Goal: Register for event/course

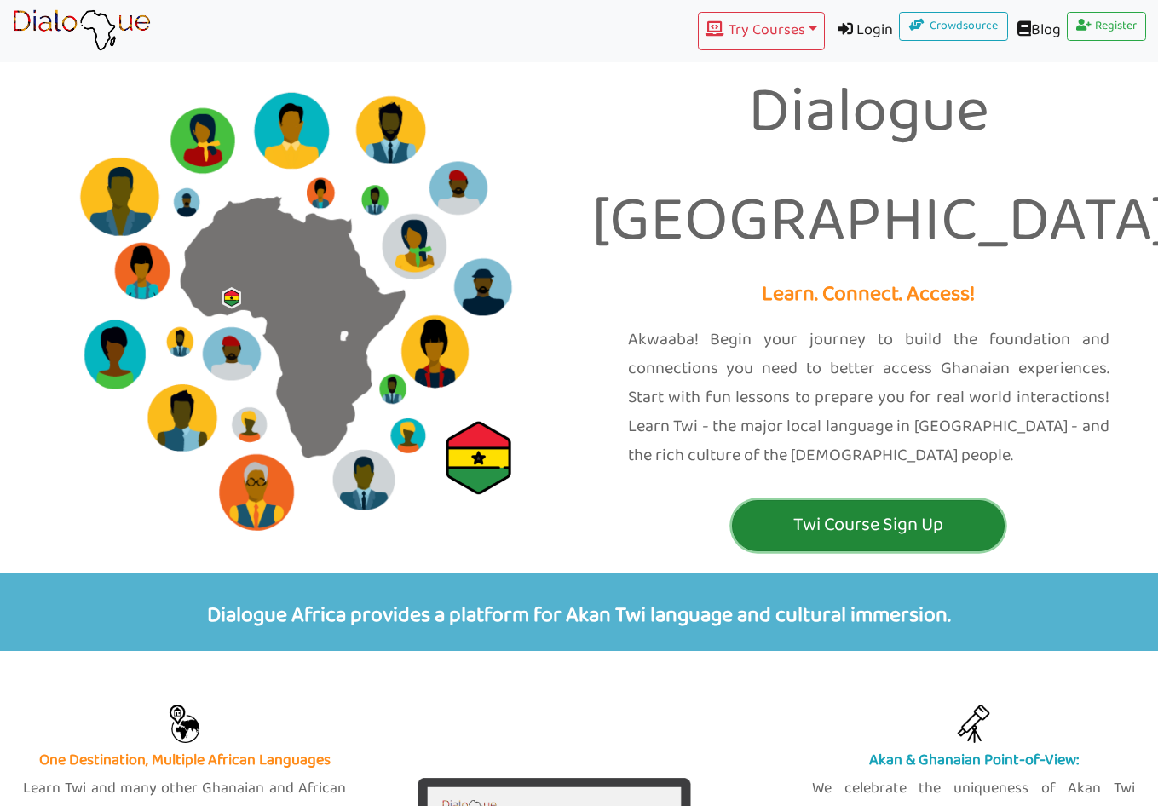
click at [865, 509] on p "Twi Course Sign Up" at bounding box center [868, 525] width 264 height 32
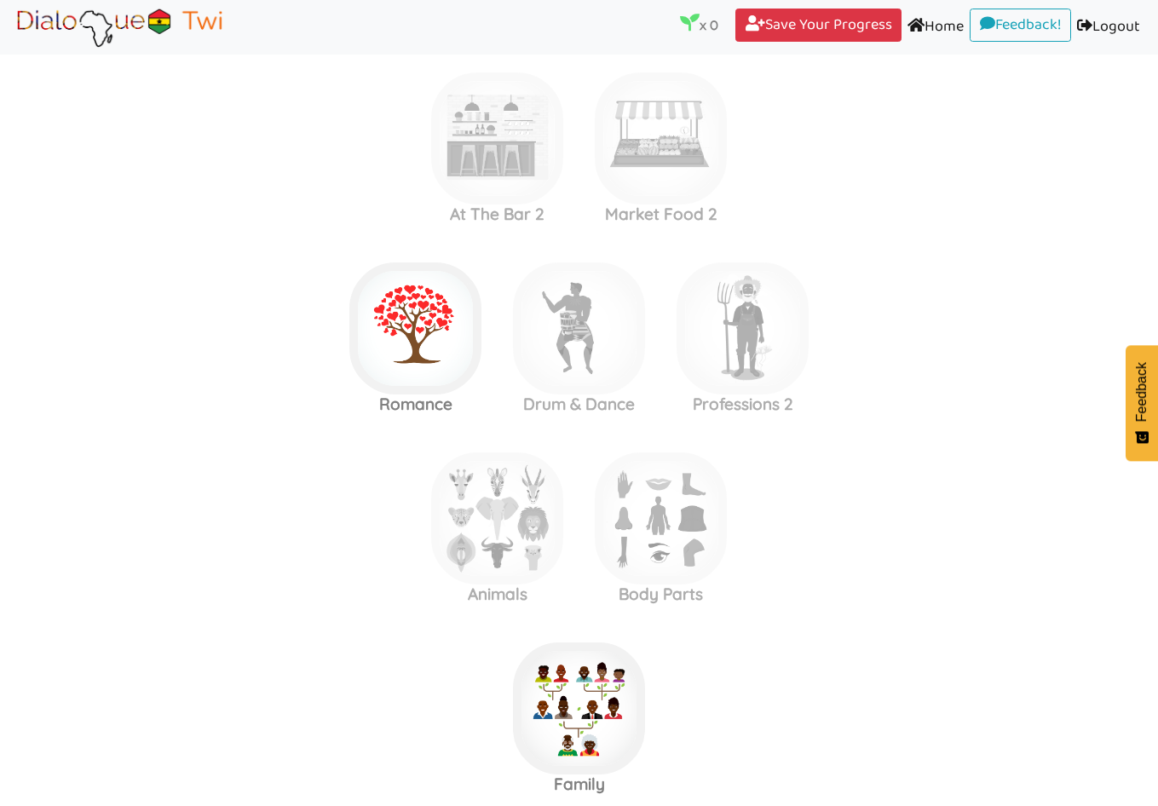
scroll to position [2300, 0]
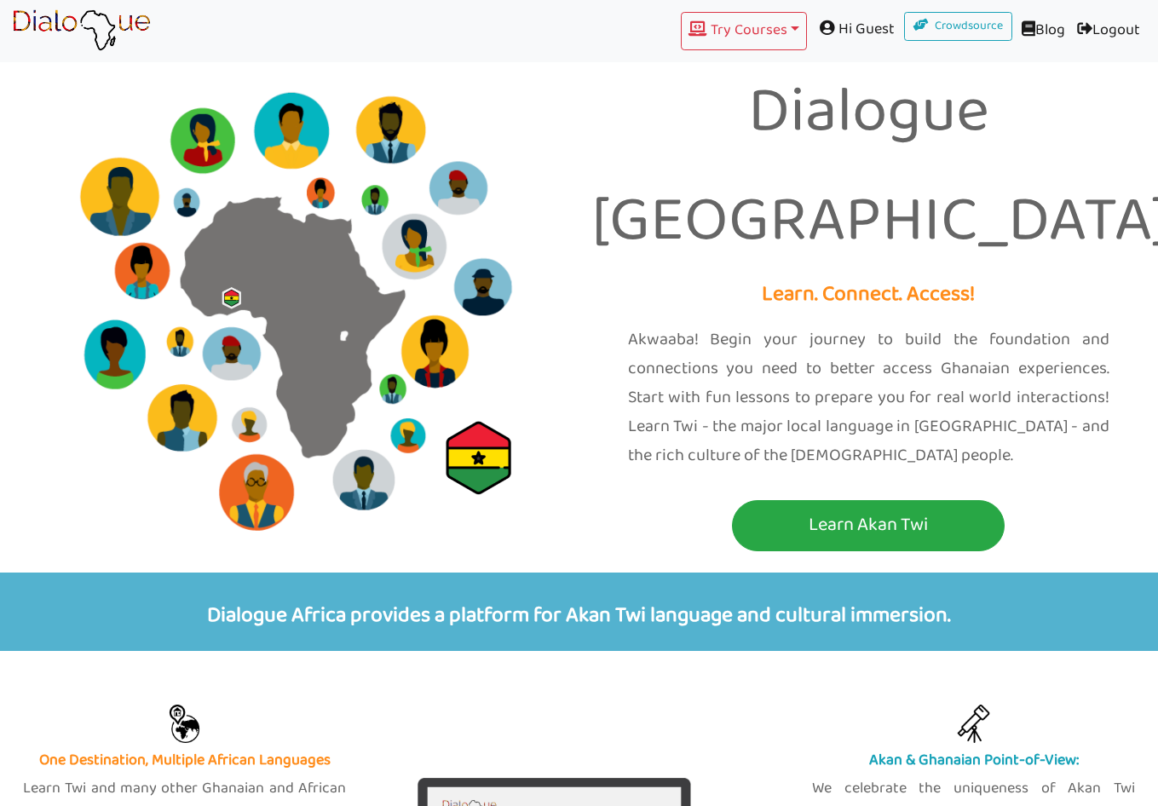
click at [864, 26] on span "Hi Guest" at bounding box center [855, 29] width 97 height 35
click at [790, 33] on button "Try Courses Toggle Dropdown" at bounding box center [744, 31] width 126 height 38
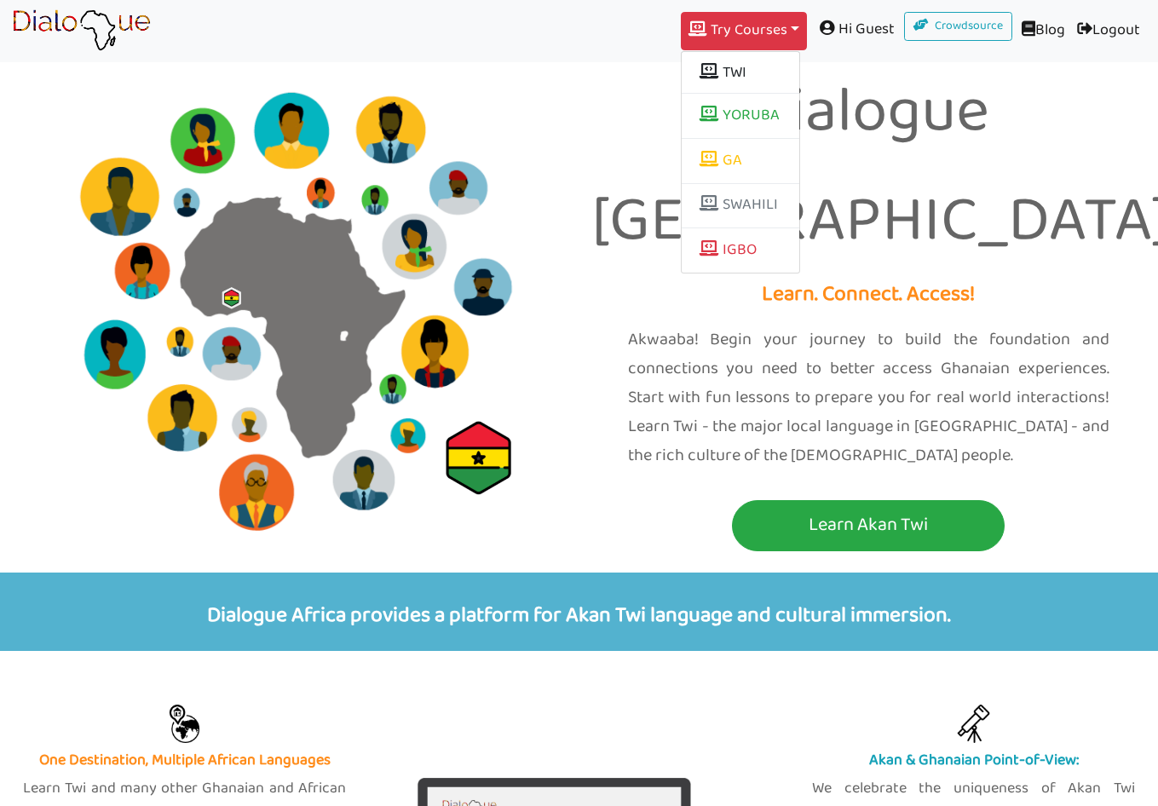
click at [868, 62] on div "Dialogue Africa Learn. Connect. Access! Akwaaba! Begin your journey to build th…" at bounding box center [868, 286] width 579 height 572
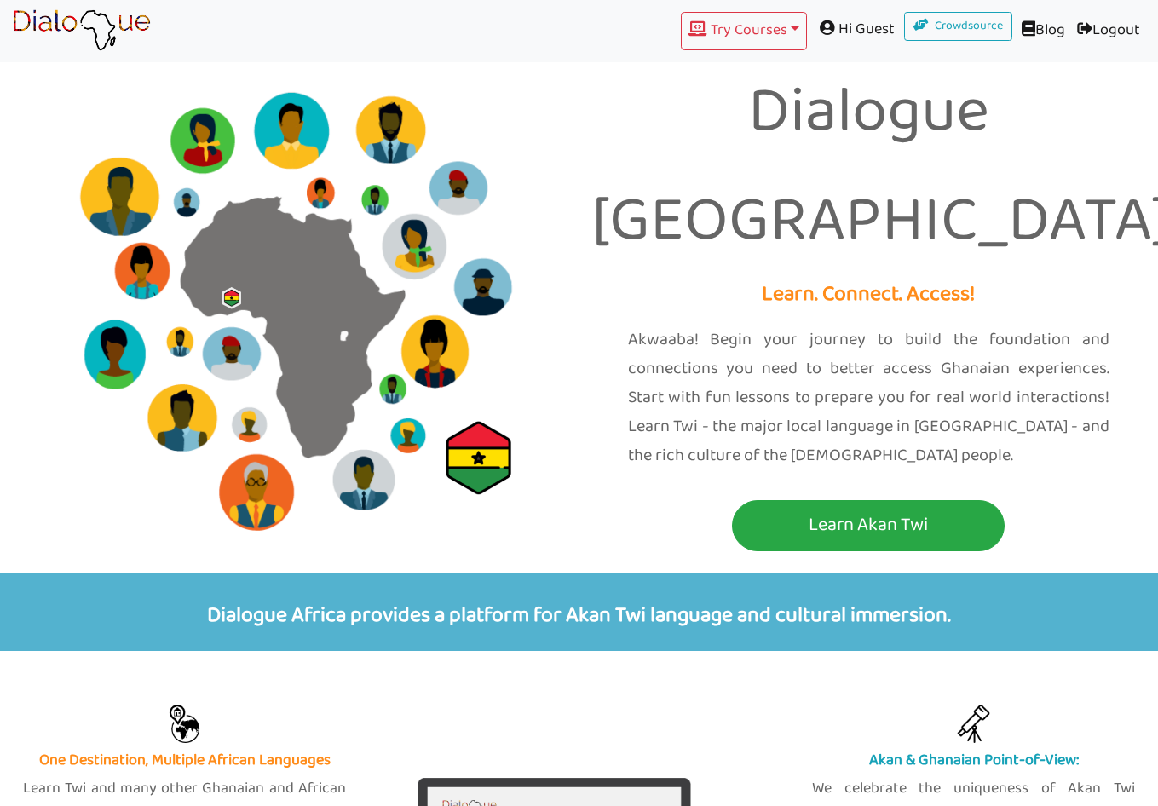
click at [875, 30] on span "Hi Guest" at bounding box center [855, 29] width 97 height 35
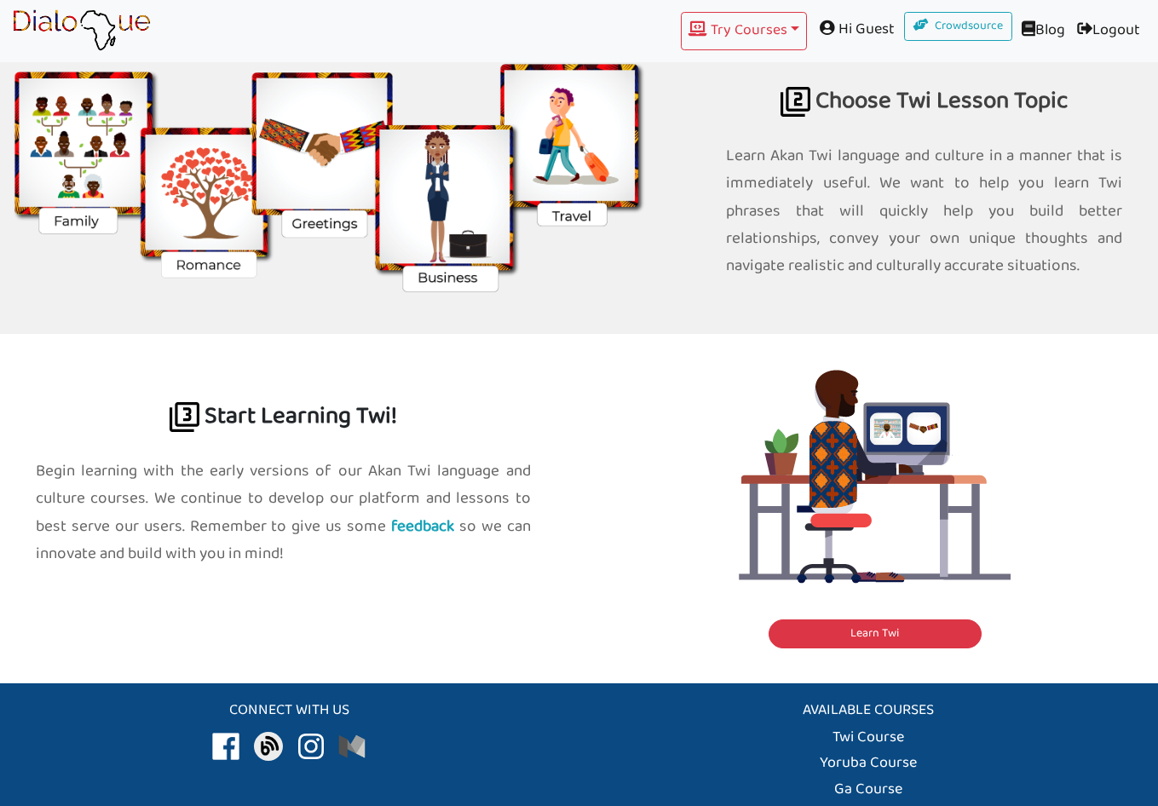
scroll to position [1664, 0]
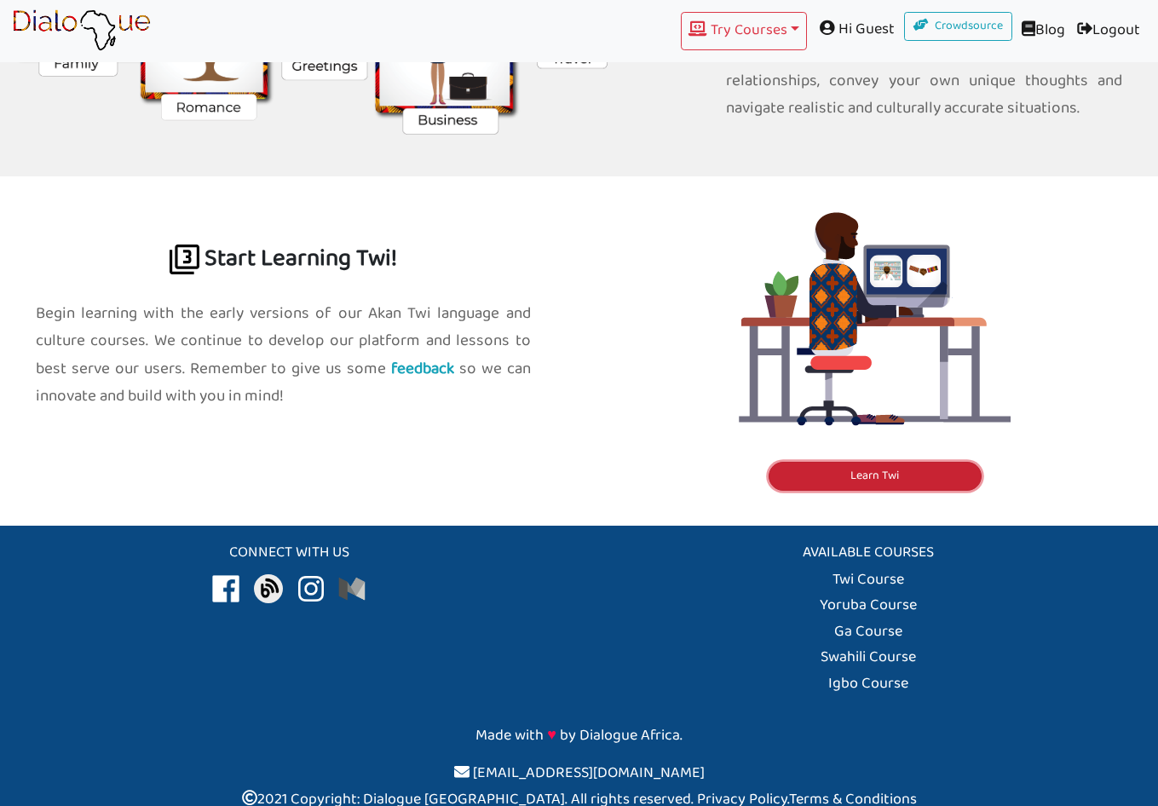
click at [921, 462] on link "Learn Twi" at bounding box center [874, 476] width 213 height 29
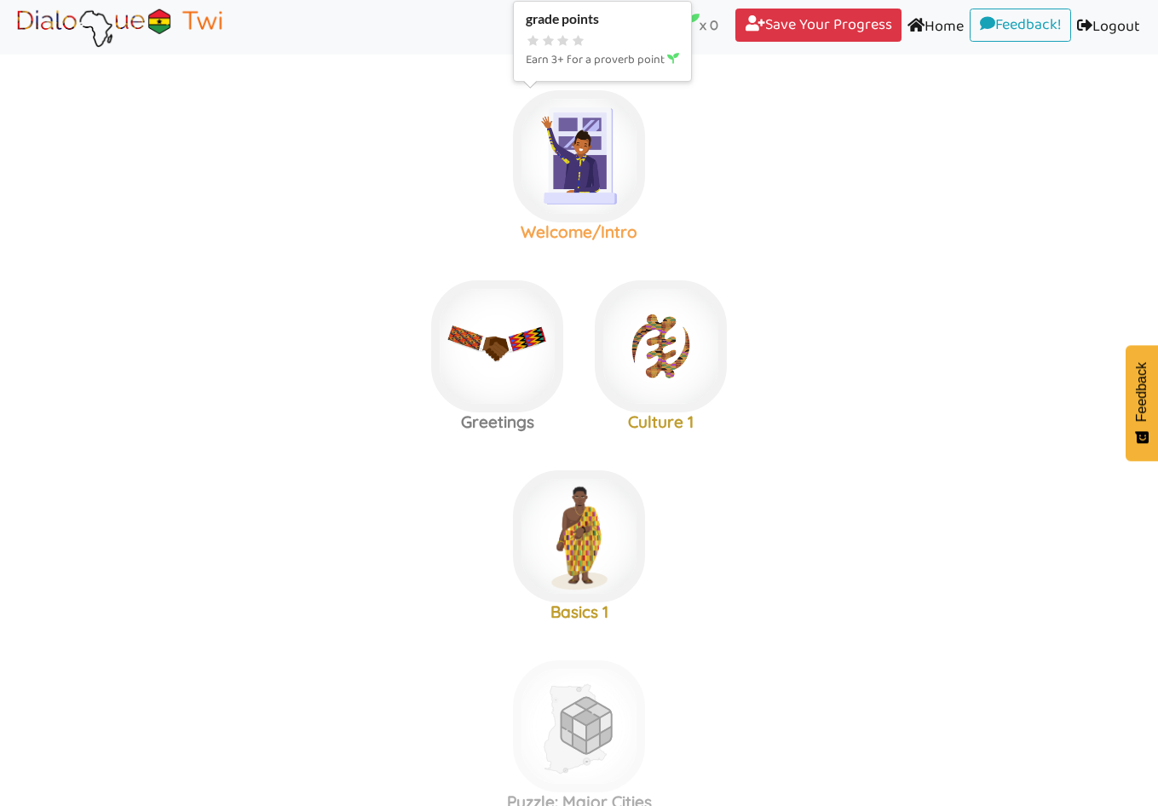
click at [598, 158] on img at bounding box center [579, 156] width 132 height 132
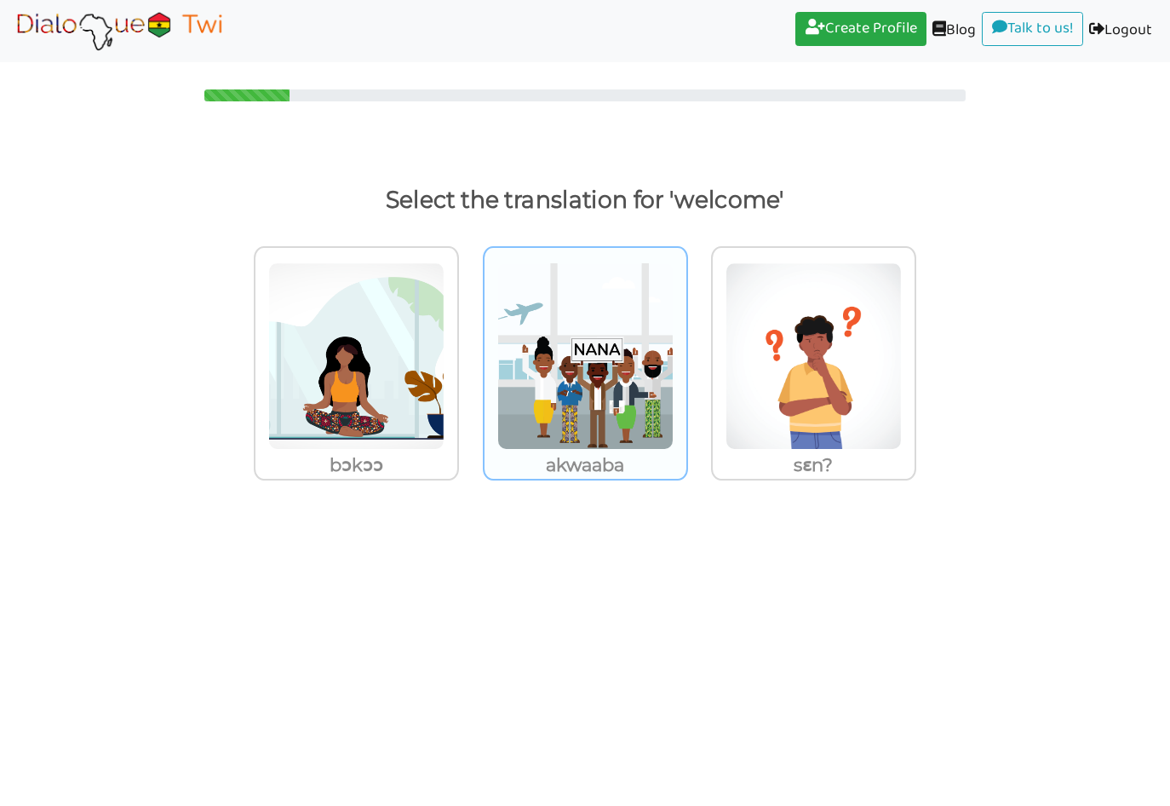
click at [636, 362] on img at bounding box center [585, 355] width 176 height 187
click at [687, 353] on input "akwaaba" at bounding box center [693, 346] width 13 height 13
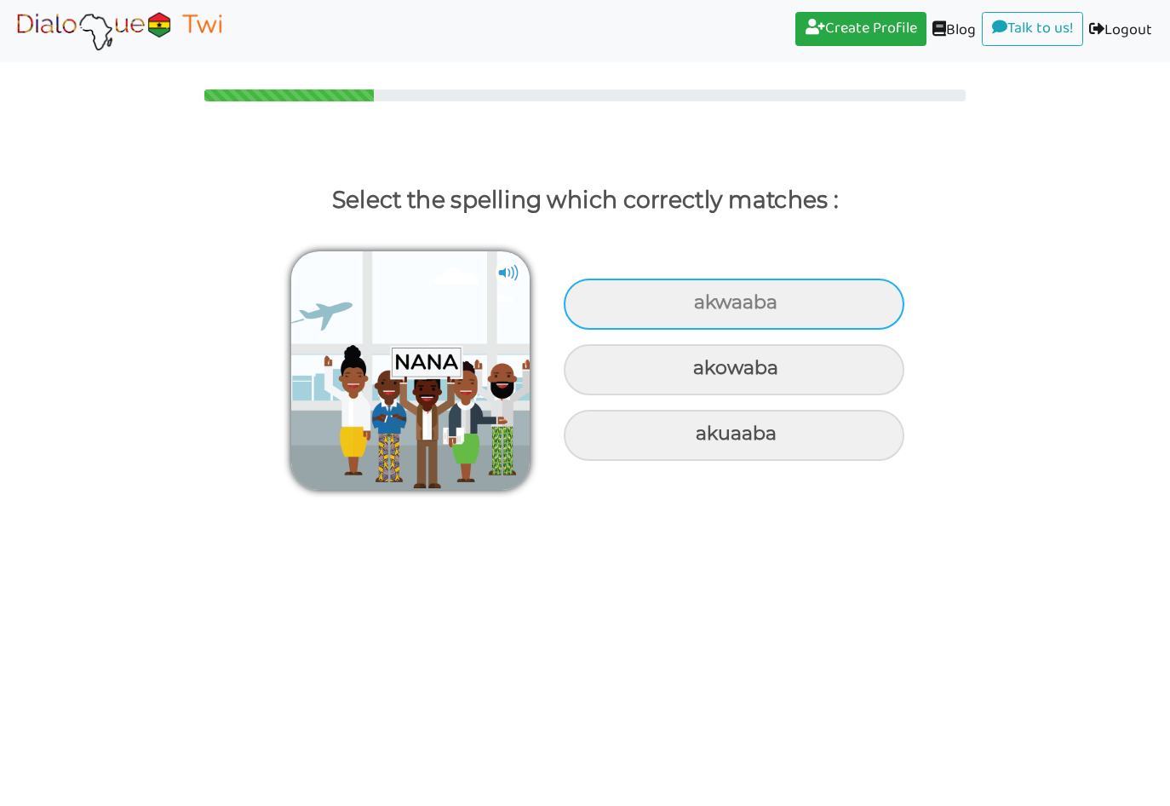
click at [802, 297] on div "akwaaba" at bounding box center [734, 304] width 341 height 51
click at [702, 297] on input "akwaaba" at bounding box center [696, 302] width 11 height 11
radio input "true"
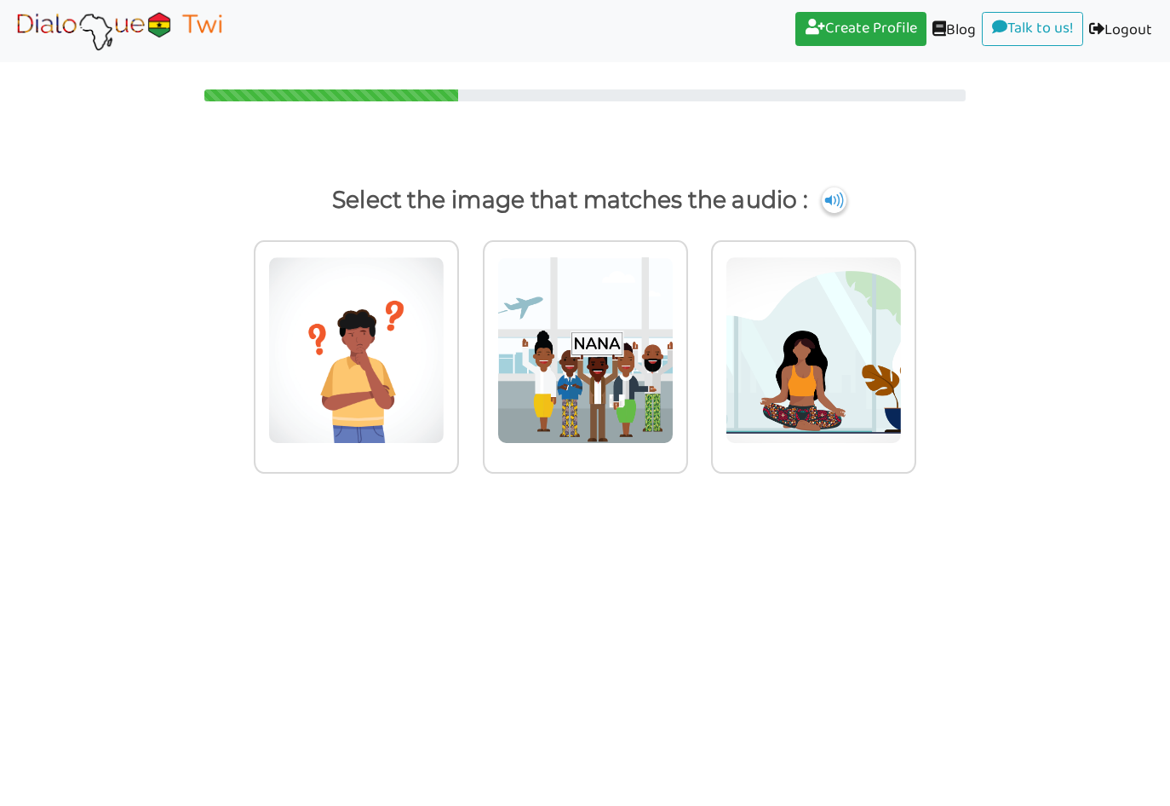
click at [170, 25] on img at bounding box center [119, 30] width 215 height 43
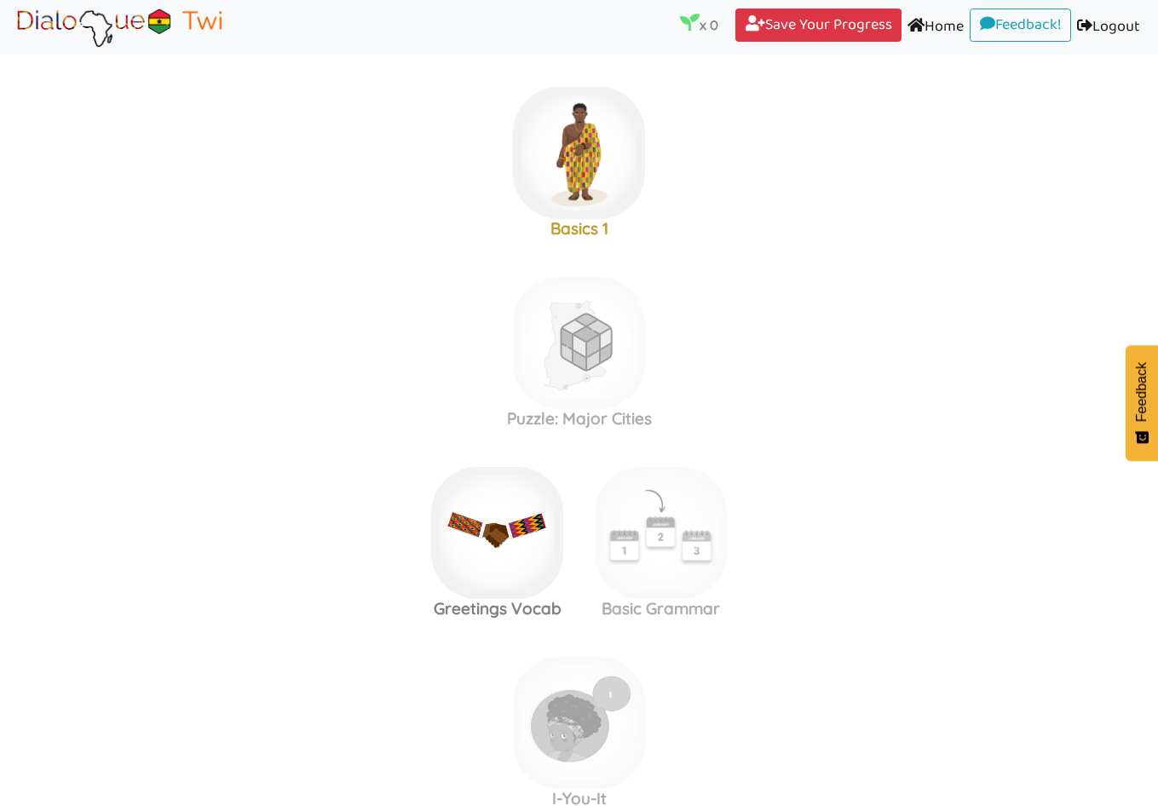
scroll to position [426, 0]
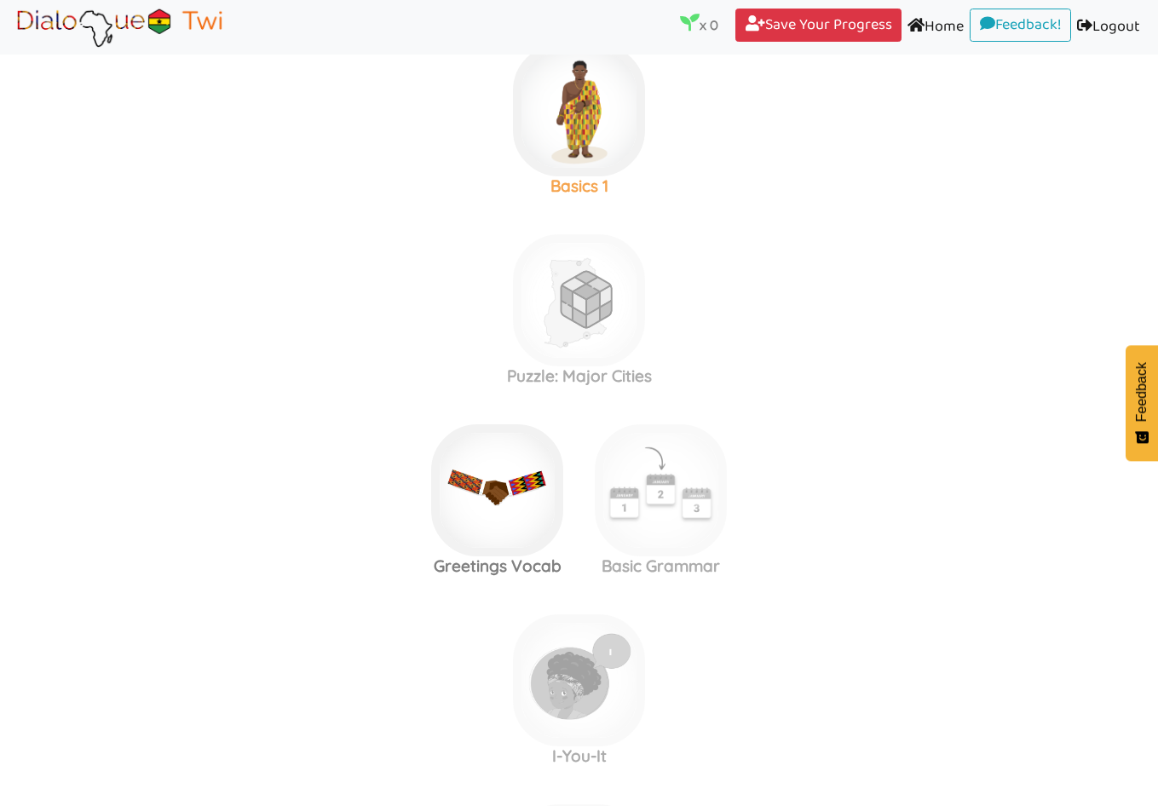
click at [502, 97] on div "Basics 1" at bounding box center [579, 132] width 164 height 177
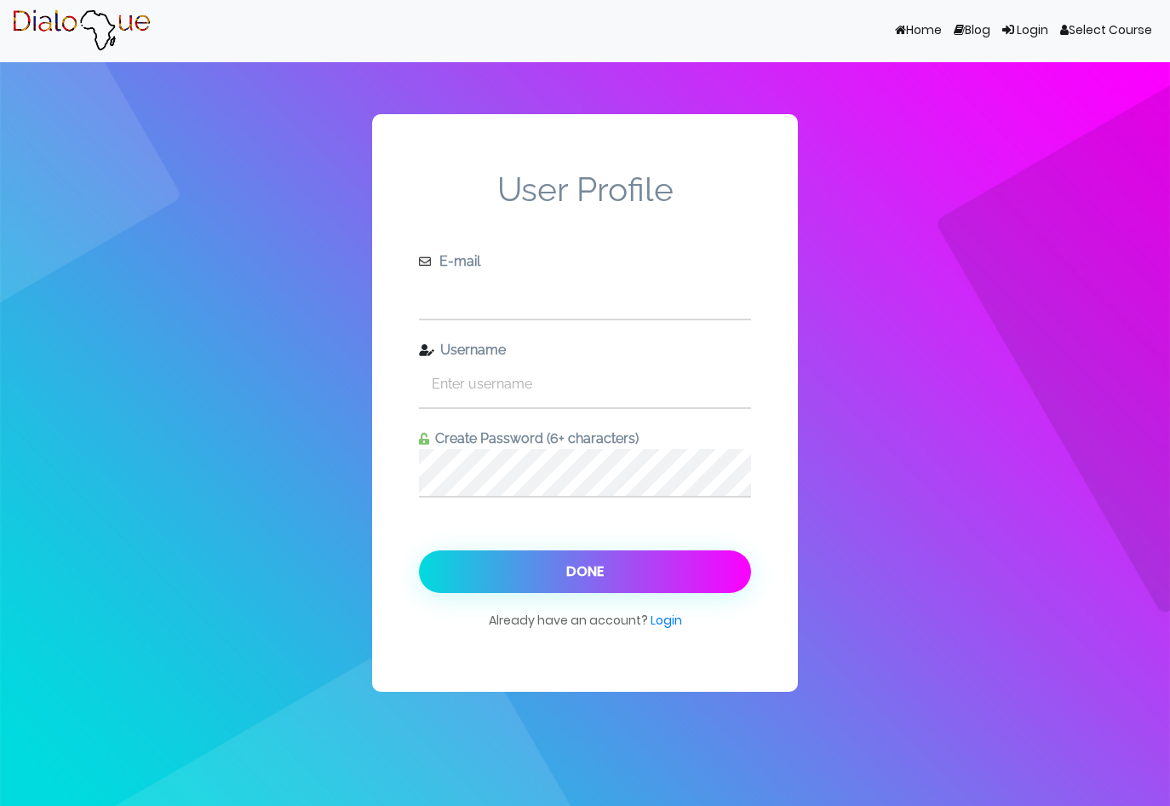
click at [487, 290] on input "text" at bounding box center [585, 295] width 332 height 47
type input "[EMAIL_ADDRESS][DOMAIN_NAME]"
click at [555, 394] on input "text" at bounding box center [585, 383] width 332 height 47
type input "a"
type input "[PERSON_NAME]"
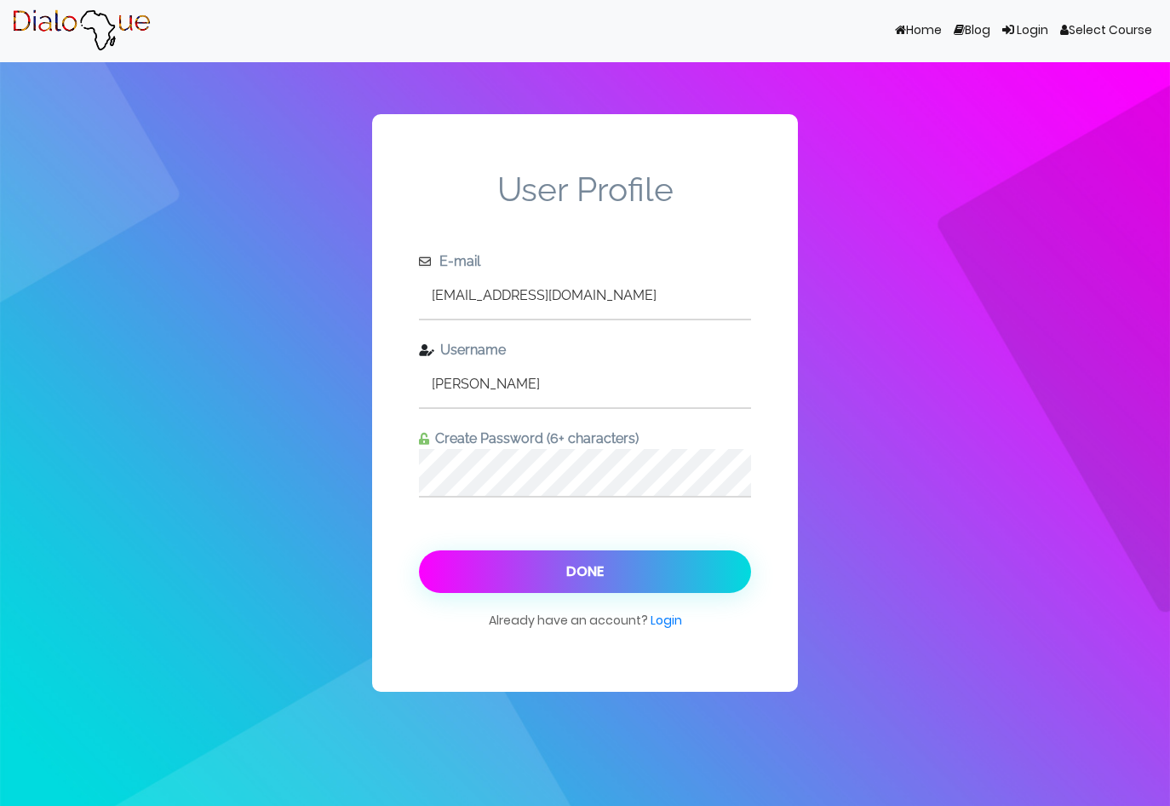
click at [622, 567] on button "Done" at bounding box center [585, 571] width 332 height 43
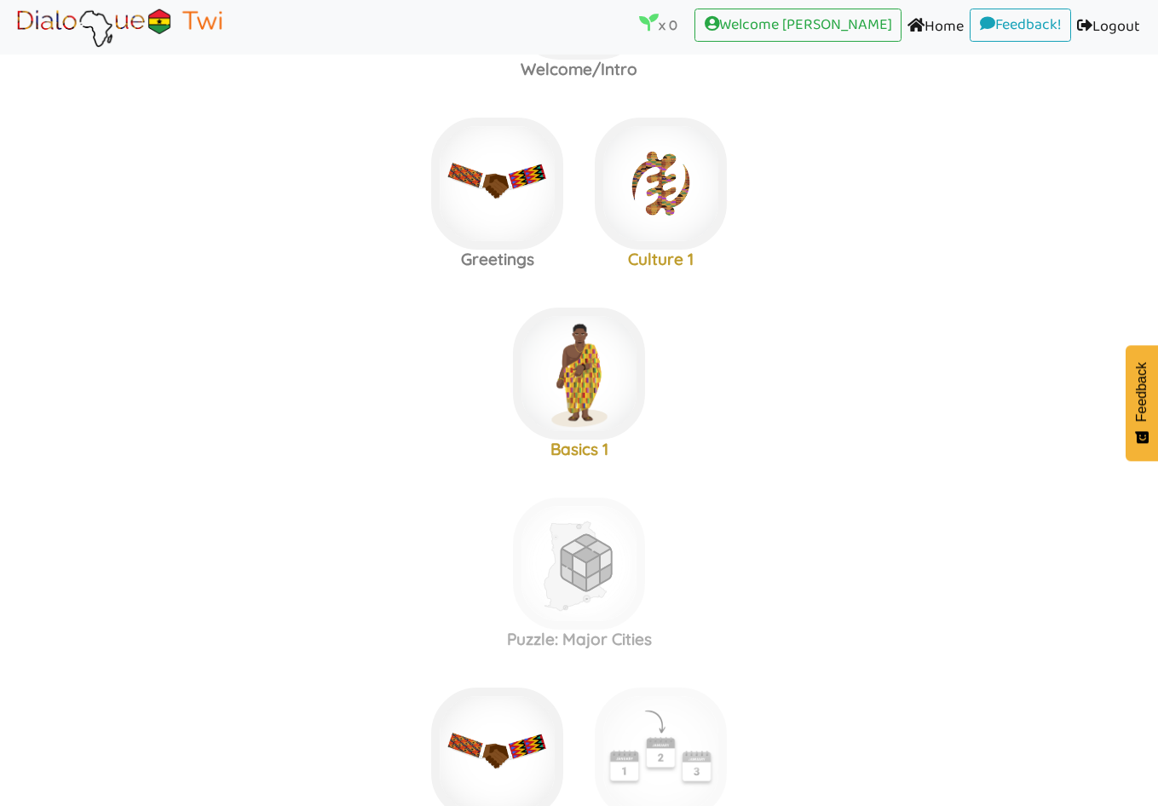
scroll to position [170, 0]
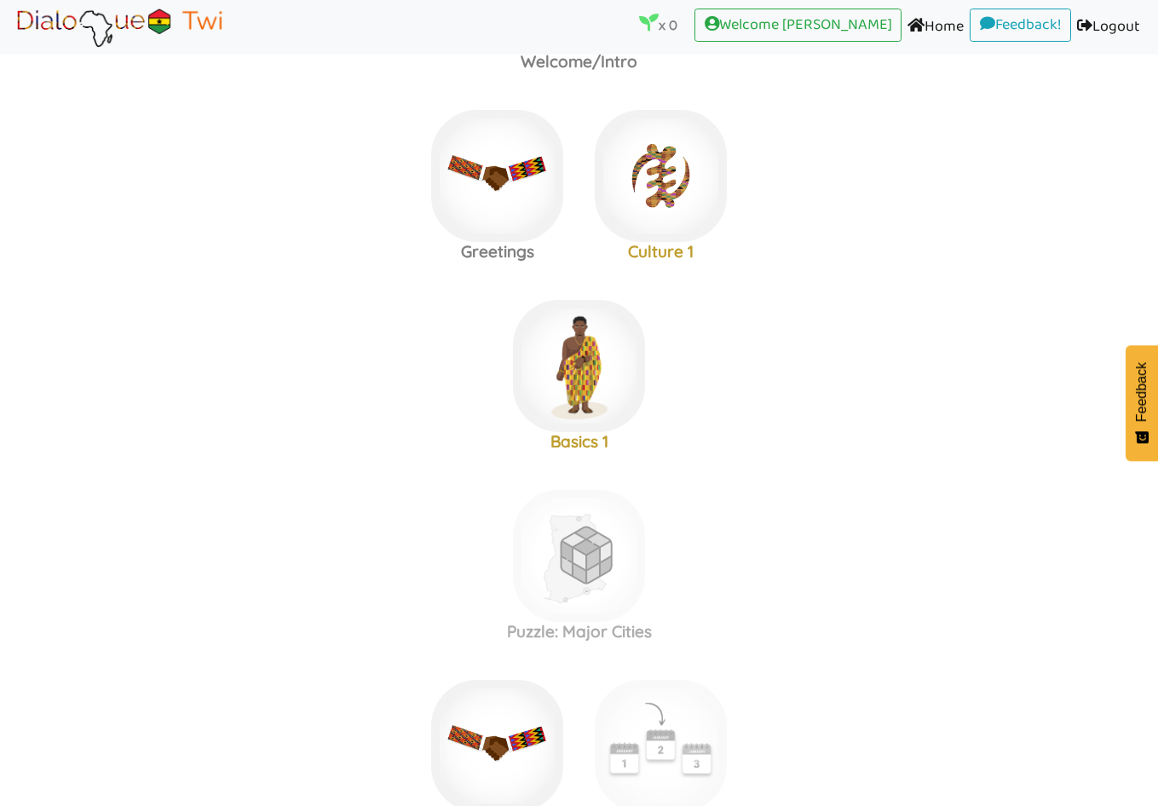
drag, startPoint x: 326, startPoint y: 504, endPoint x: 324, endPoint y: 410, distance: 94.6
click at [333, 493] on label "Puzzle: Major Cities" at bounding box center [579, 556] width 1158 height 184
